Goal: Information Seeking & Learning: Learn about a topic

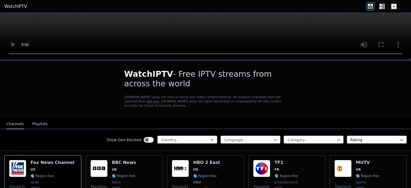
scroll to position [27, 0]
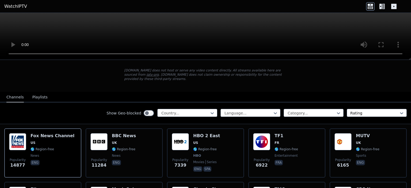
click at [40, 92] on button "Playlists" at bounding box center [39, 97] width 15 height 10
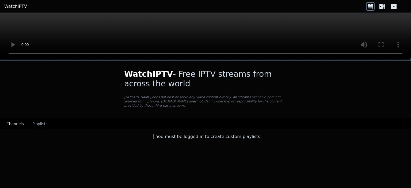
scroll to position [0, 0]
click at [13, 119] on button "Channels" at bounding box center [14, 124] width 17 height 10
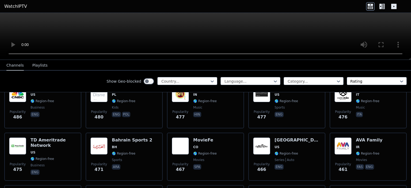
scroll to position [2007, 0]
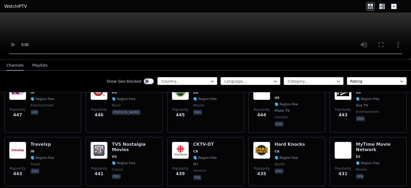
click at [381, 6] on icon at bounding box center [380, 6] width 2 height 5
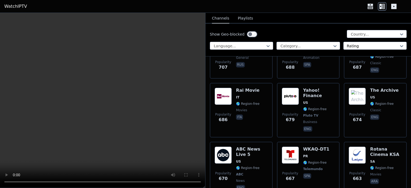
click at [375, 1] on header "WatchIPTV" at bounding box center [205, 6] width 411 height 13
click at [369, 6] on icon at bounding box center [370, 6] width 9 height 9
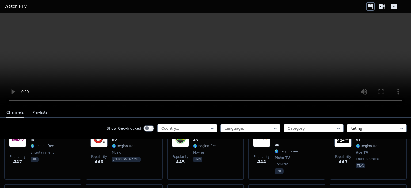
click at [394, 4] on icon at bounding box center [393, 6] width 5 height 5
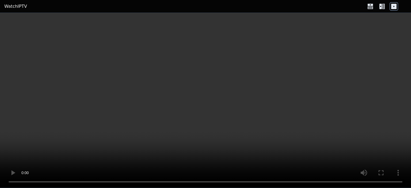
click at [366, 5] on icon at bounding box center [370, 6] width 9 height 9
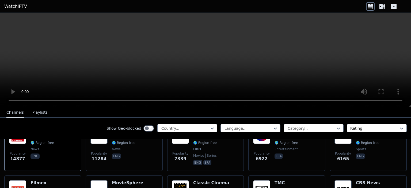
scroll to position [187, 0]
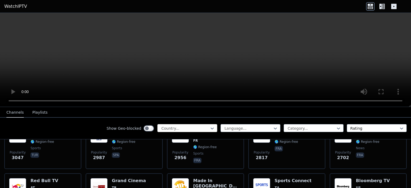
click at [184, 129] on div at bounding box center [185, 128] width 49 height 5
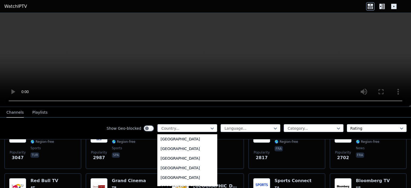
scroll to position [1873, 0]
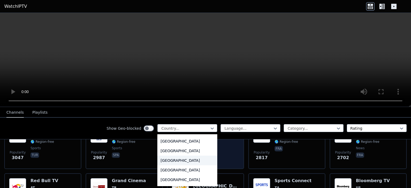
click at [172, 160] on div "[GEOGRAPHIC_DATA]" at bounding box center [187, 161] width 60 height 10
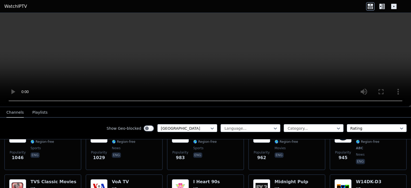
scroll to position [348, 0]
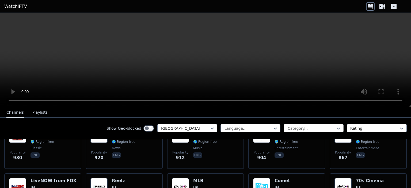
click at [297, 126] on div at bounding box center [311, 128] width 49 height 5
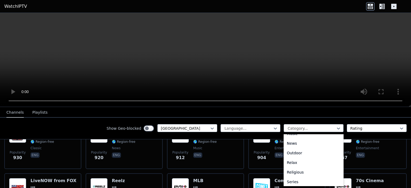
scroll to position [210, 0]
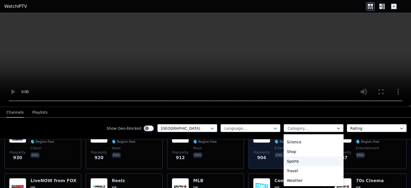
click at [291, 161] on div "Sports" at bounding box center [314, 162] width 60 height 10
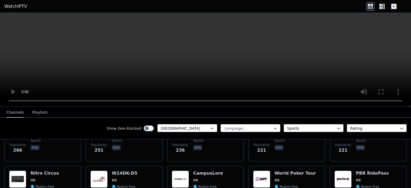
scroll to position [292, 0]
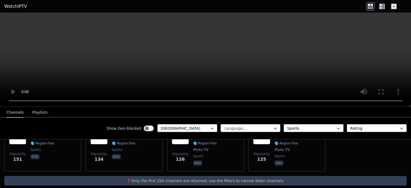
click at [139, 178] on p "❗️Only the first 250 channels are returned, use the filters to narrow down chan…" at bounding box center [205, 180] width 398 height 5
click at [367, 128] on div at bounding box center [374, 128] width 49 height 5
click at [367, 127] on div at bounding box center [374, 128] width 49 height 5
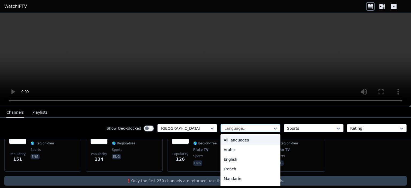
click at [258, 127] on div at bounding box center [248, 128] width 49 height 5
click at [225, 161] on div "English" at bounding box center [250, 160] width 60 height 10
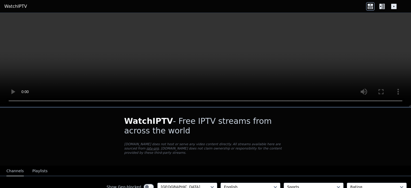
click at [8, 4] on link "WatchIPTV" at bounding box center [15, 6] width 23 height 6
click at [10, 3] on link "WatchIPTV" at bounding box center [15, 6] width 23 height 6
click at [11, 3] on link "WatchIPTV" at bounding box center [15, 6] width 23 height 6
click at [39, 166] on button "Playlists" at bounding box center [39, 171] width 15 height 10
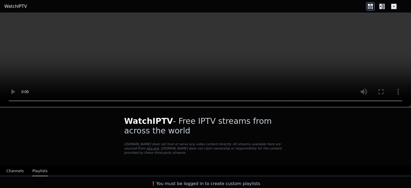
click at [383, 5] on icon at bounding box center [383, 6] width 3 height 5
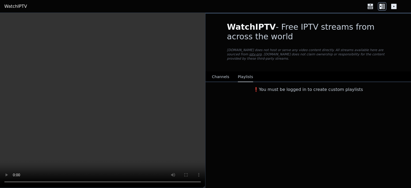
click at [222, 72] on button "Channels" at bounding box center [220, 77] width 17 height 10
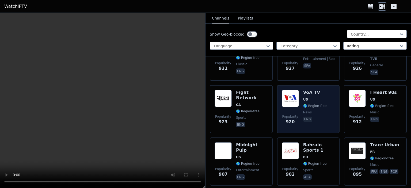
scroll to position [1284, 0]
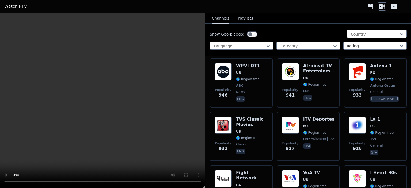
click at [287, 40] on div "Show Geo-blocked Country... Language... Category... Rating" at bounding box center [307, 40] width 205 height 33
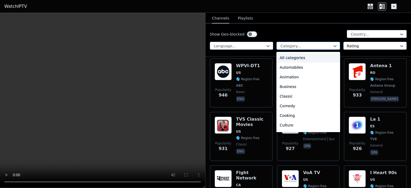
click at [286, 45] on div at bounding box center [306, 45] width 52 height 5
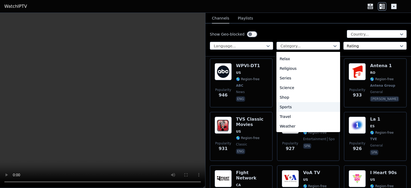
click at [286, 104] on div "Sports" at bounding box center [307, 107] width 63 height 10
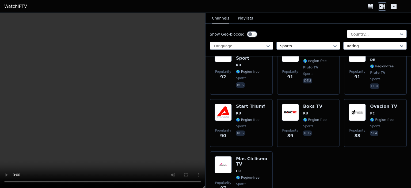
scroll to position [1958, 0]
